Goal: Navigation & Orientation: Find specific page/section

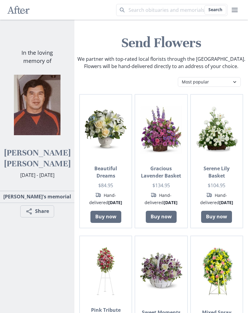
click at [31, 96] on img at bounding box center [37, 105] width 60 height 60
click at [32, 45] on div "After Remembering your loved ones forever with beautiful online memorials. How …" at bounding box center [37, 119] width 70 height 198
click at [13, 5] on icon "After" at bounding box center [18, 9] width 23 height 11
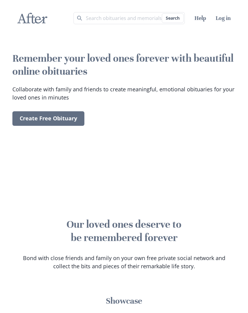
click at [34, 19] on icon "After" at bounding box center [32, 18] width 30 height 15
click at [140, 21] on input "Search term" at bounding box center [128, 18] width 111 height 12
click at [206, 11] on header "After After Memorials Search Search Help Log in" at bounding box center [124, 18] width 248 height 36
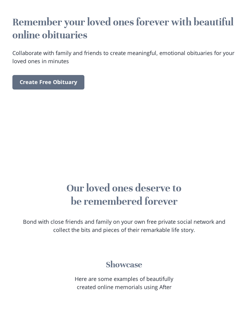
scroll to position [0, 0]
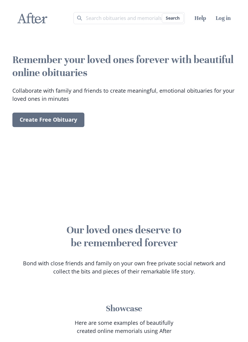
click at [31, 17] on icon at bounding box center [33, 18] width 30 height 11
click at [93, 13] on input "Search term" at bounding box center [128, 18] width 111 height 12
